Goal: Find specific page/section: Locate a particular part of the current website

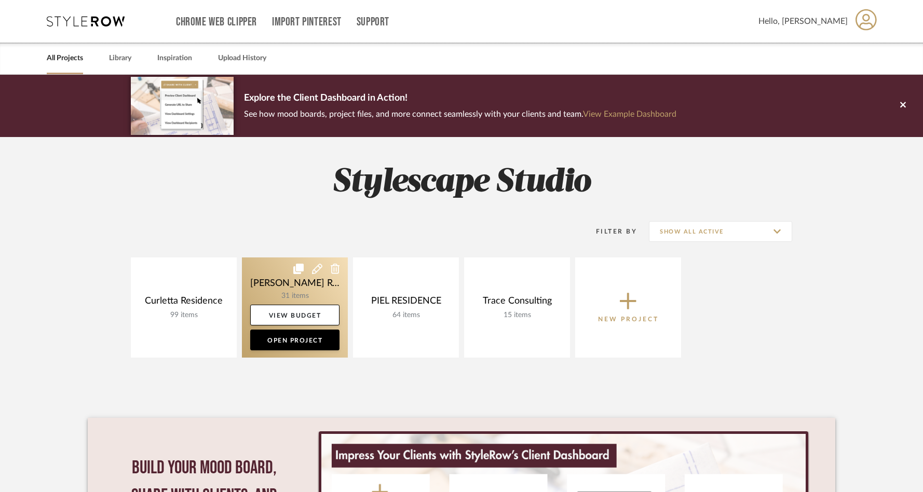
click at [318, 285] on link at bounding box center [295, 307] width 106 height 100
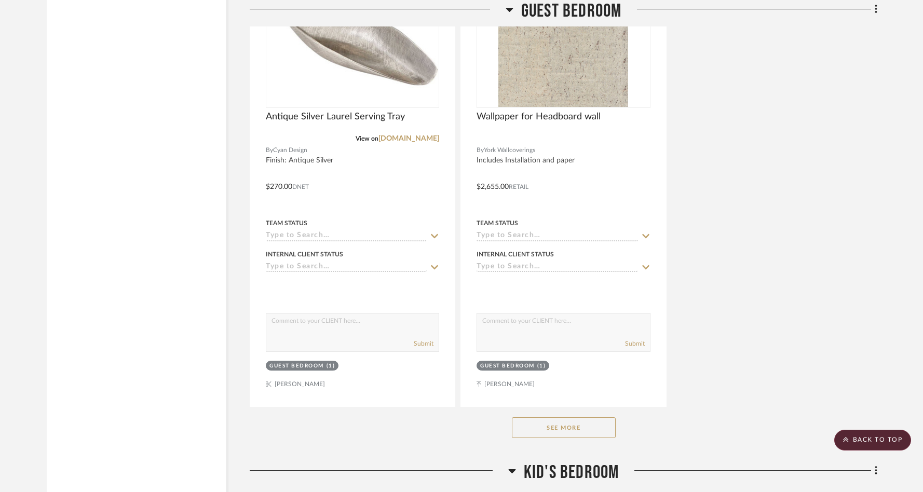
scroll to position [3274, 0]
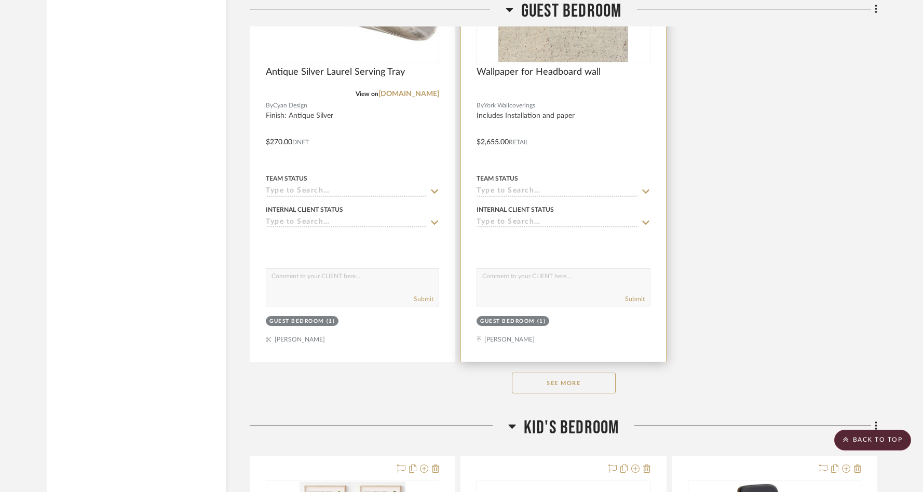
click at [578, 61] on div at bounding box center [563, 135] width 204 height 454
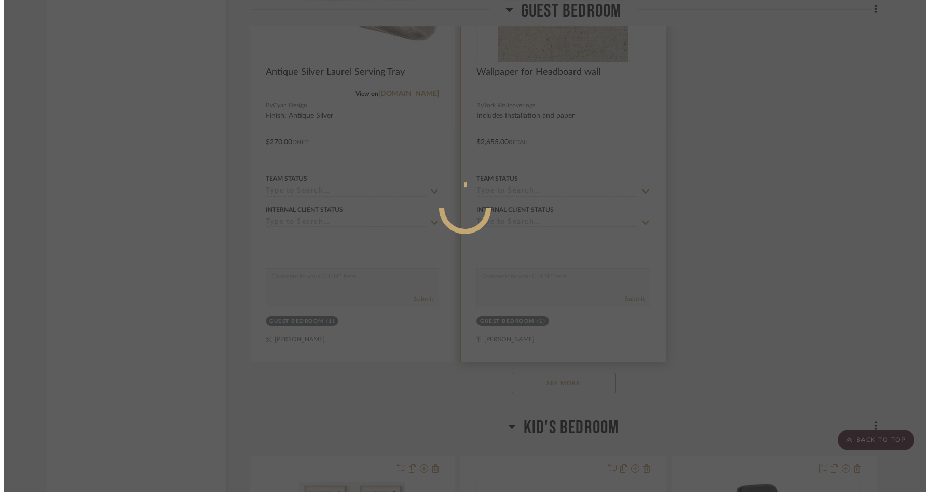
scroll to position [0, 0]
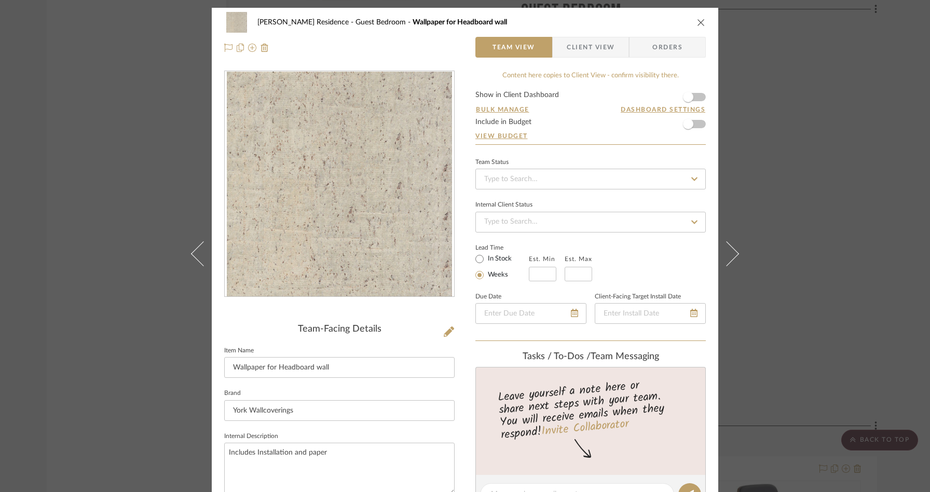
click at [701, 23] on icon "close" at bounding box center [701, 22] width 8 height 8
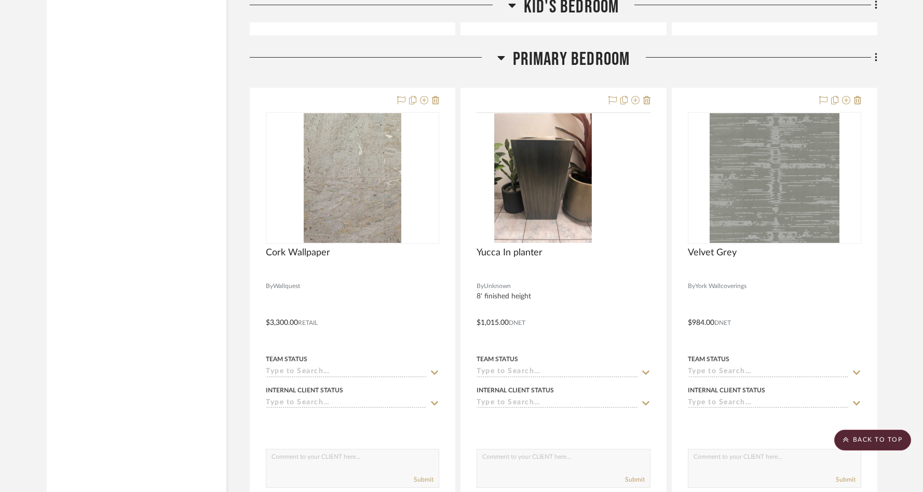
scroll to position [4631, 0]
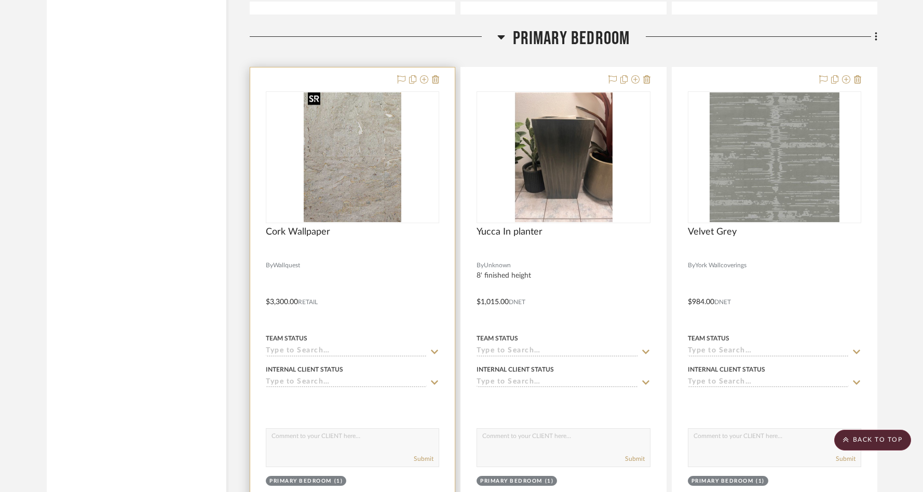
click at [0, 0] on img at bounding box center [0, 0] width 0 height 0
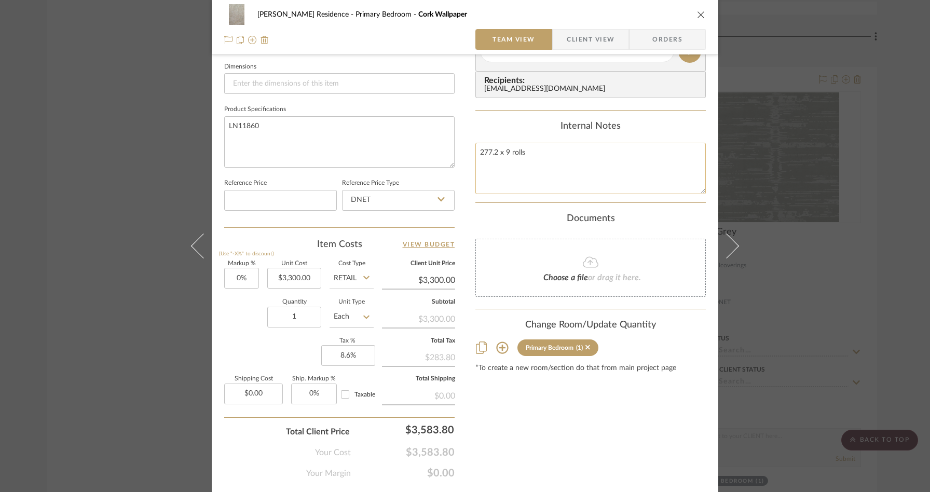
scroll to position [448, 0]
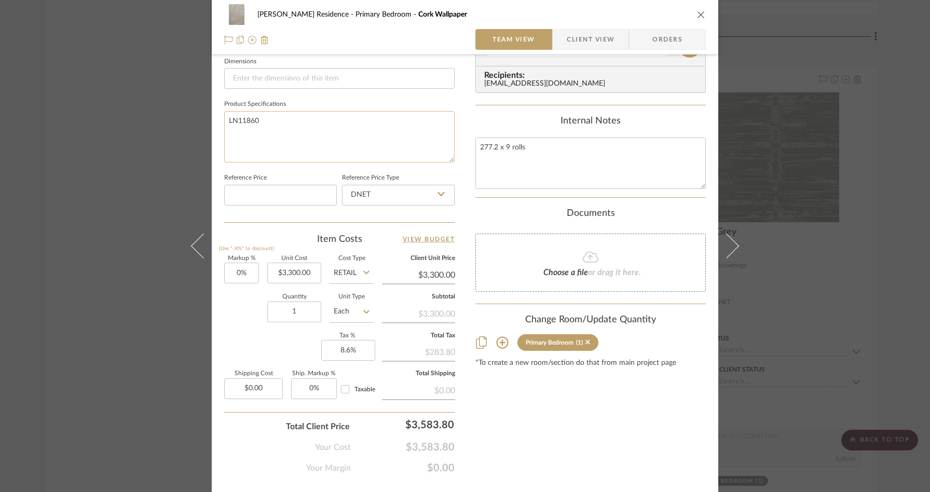
drag, startPoint x: 267, startPoint y: 120, endPoint x: 250, endPoint y: 120, distance: 17.1
click at [250, 120] on textarea "LN11860" at bounding box center [339, 136] width 230 height 51
drag, startPoint x: 270, startPoint y: 120, endPoint x: 216, endPoint y: 120, distance: 54.0
click at [216, 120] on div "[PERSON_NAME] Residence Primary Bedroom Cork Wallpaper Team View Client View Or…" at bounding box center [465, 37] width 507 height 956
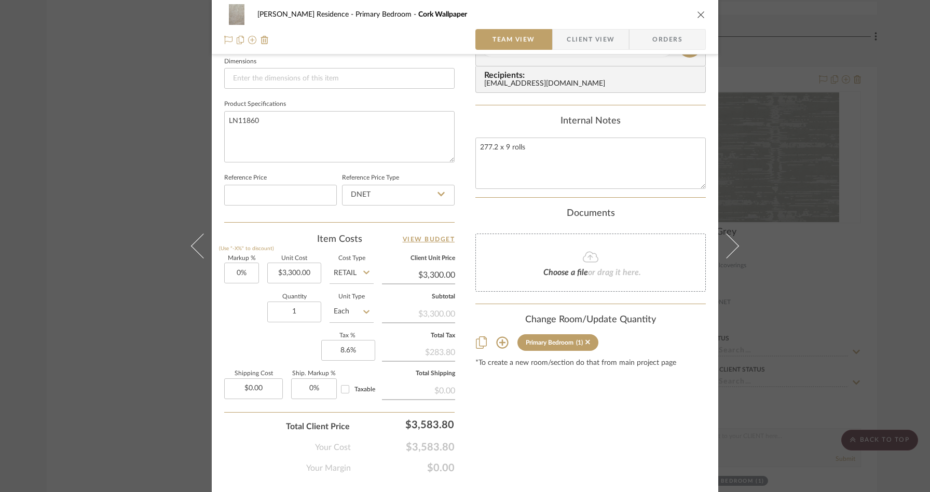
click at [697, 16] on icon "close" at bounding box center [701, 14] width 8 height 8
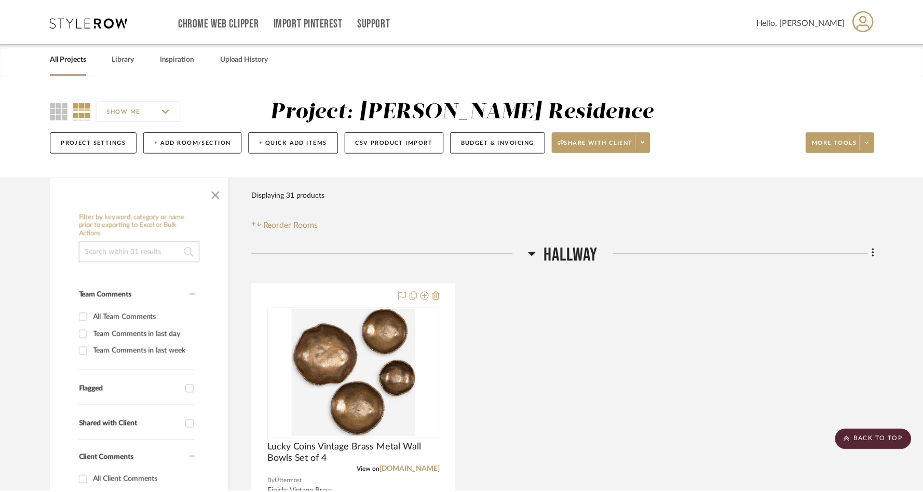
scroll to position [4631, 0]
